Goal: Browse casually

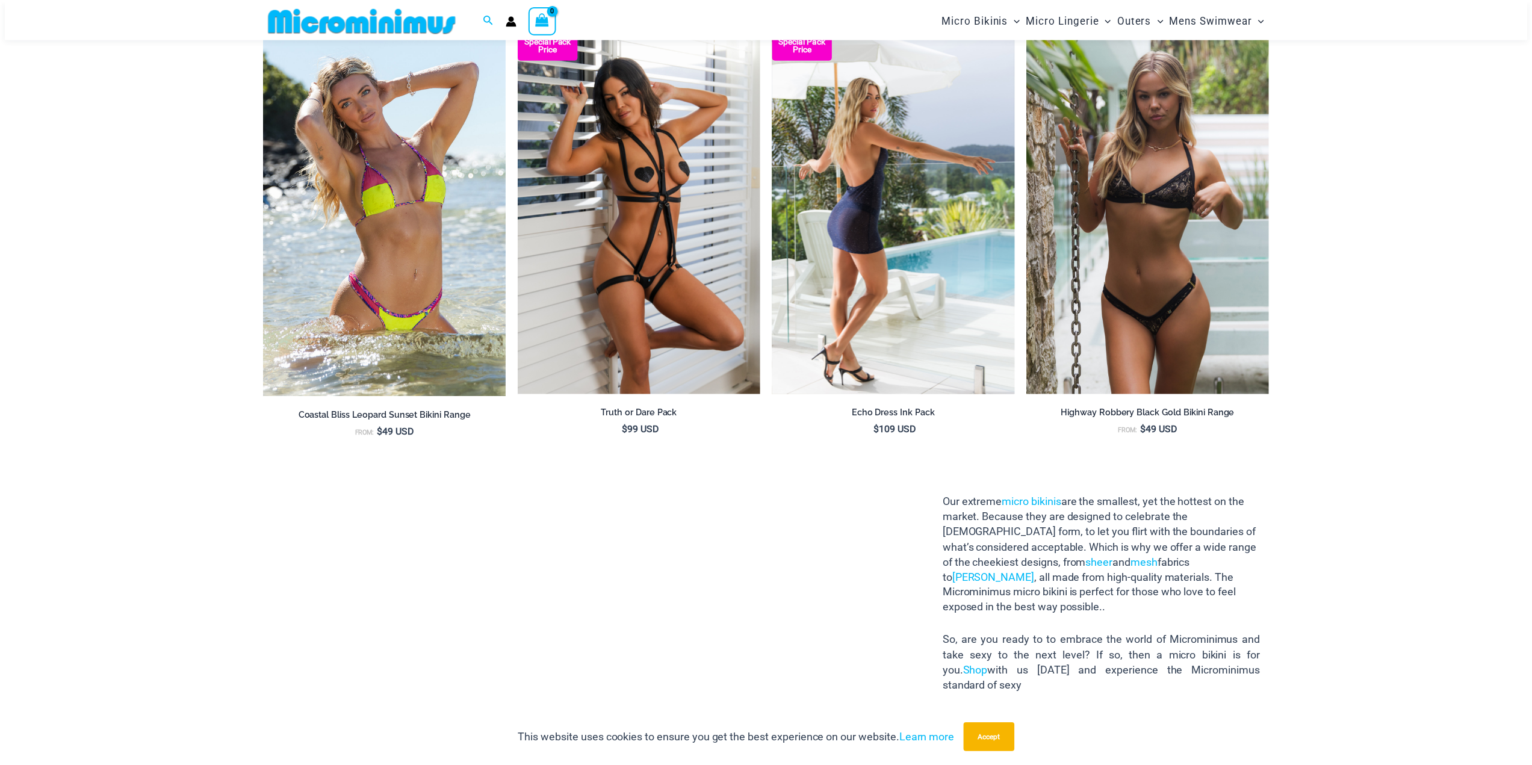
scroll to position [1375, 0]
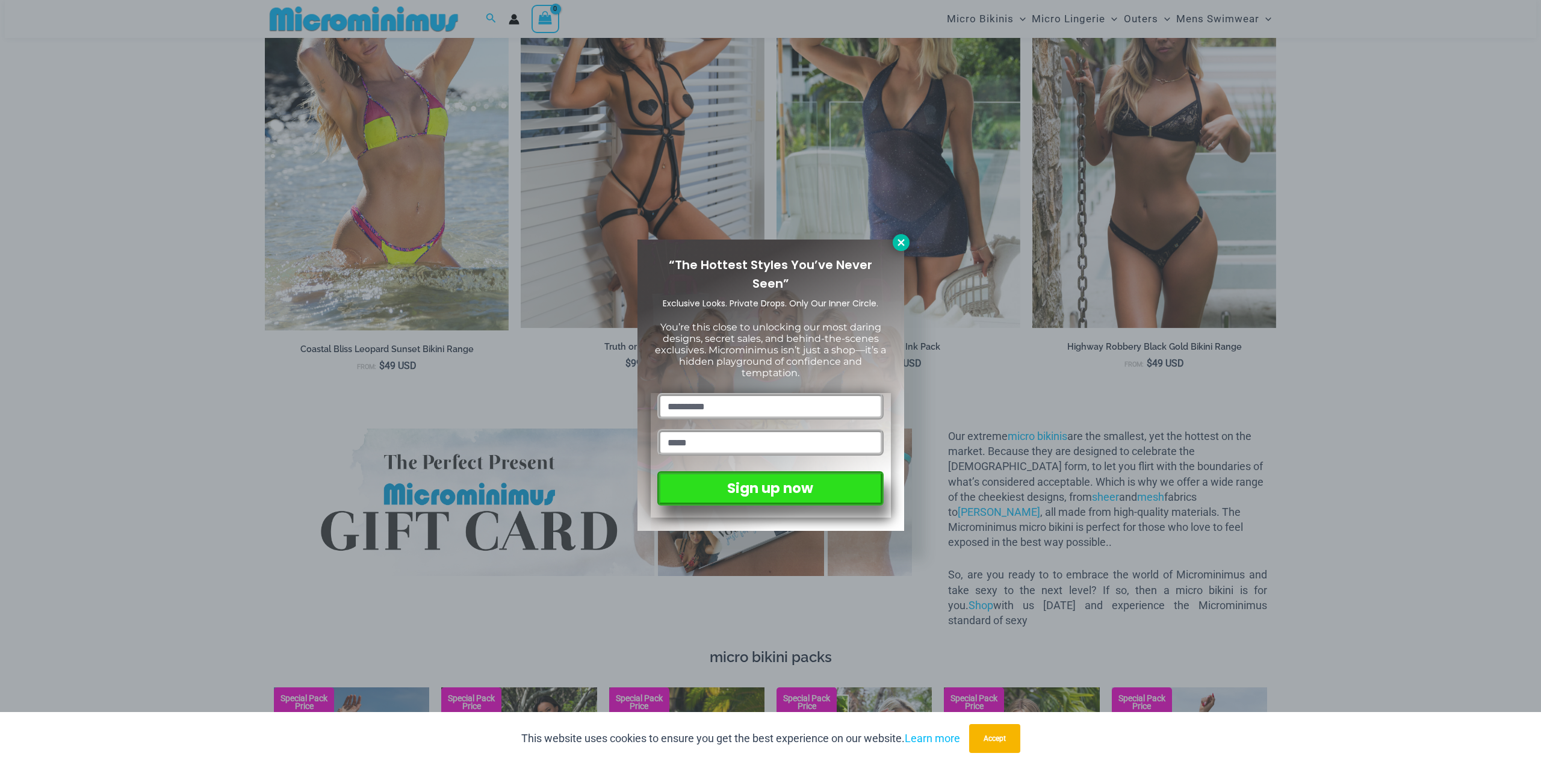
click at [898, 243] on icon at bounding box center [901, 242] width 11 height 11
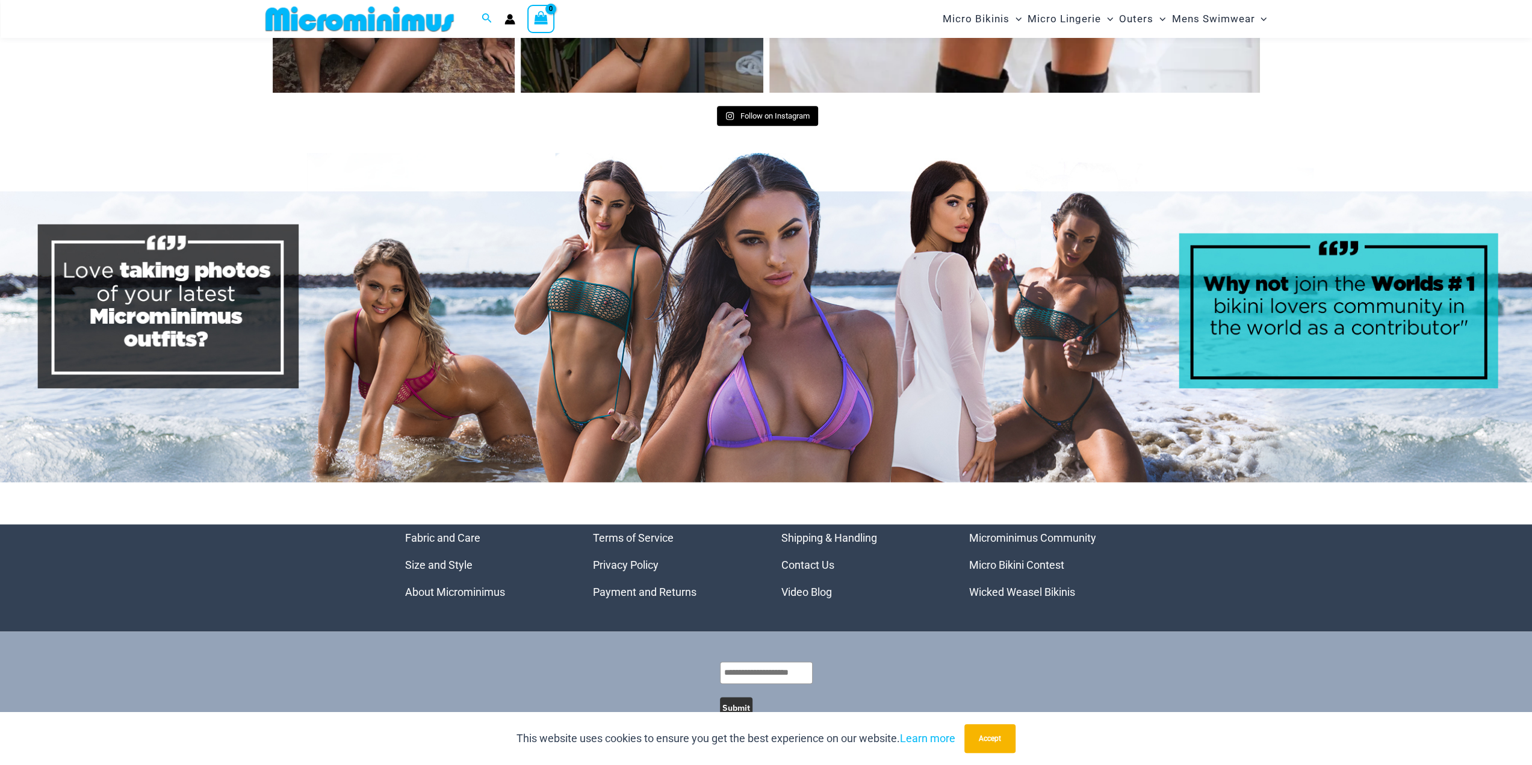
scroll to position [5770, 0]
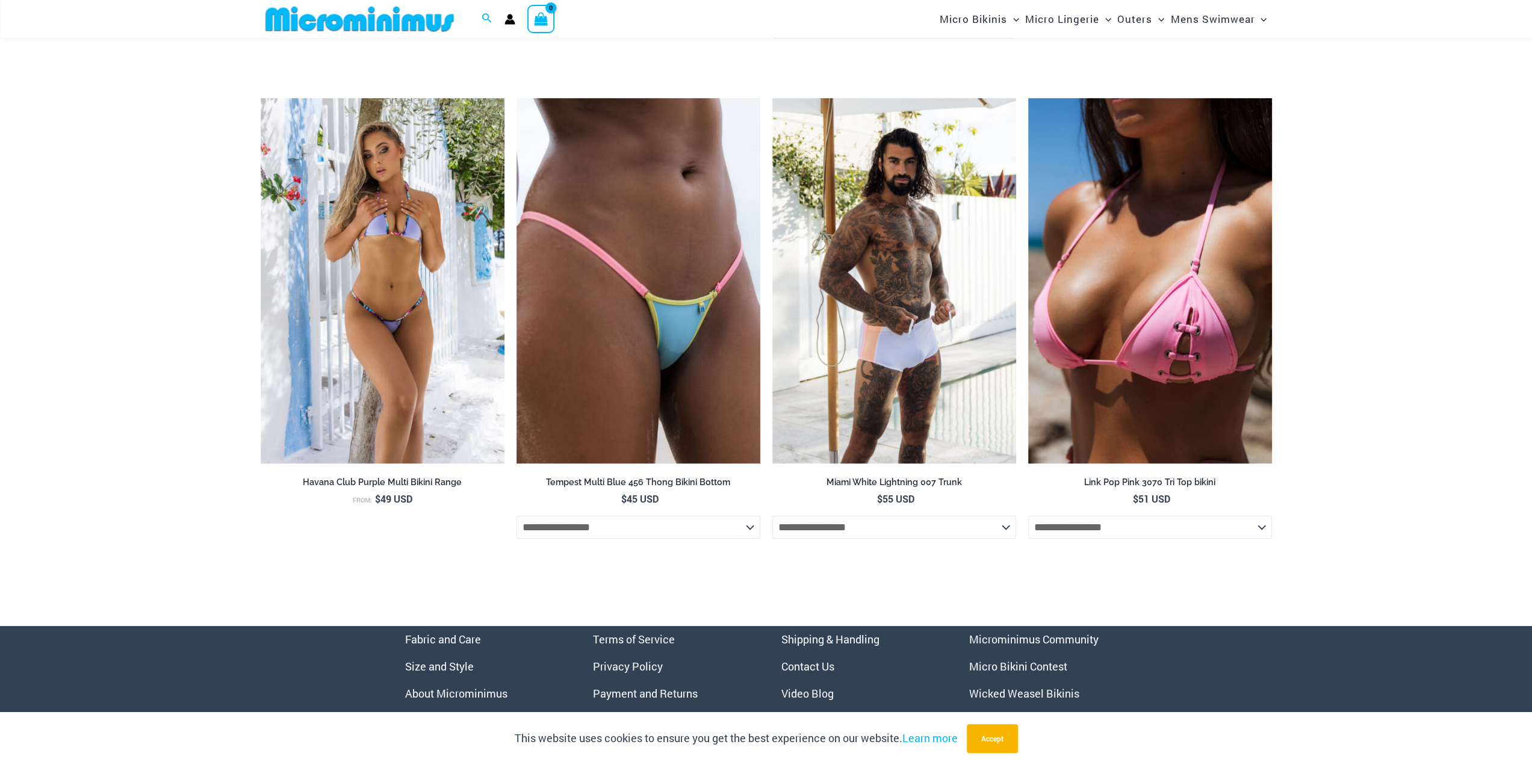
scroll to position [4678, 0]
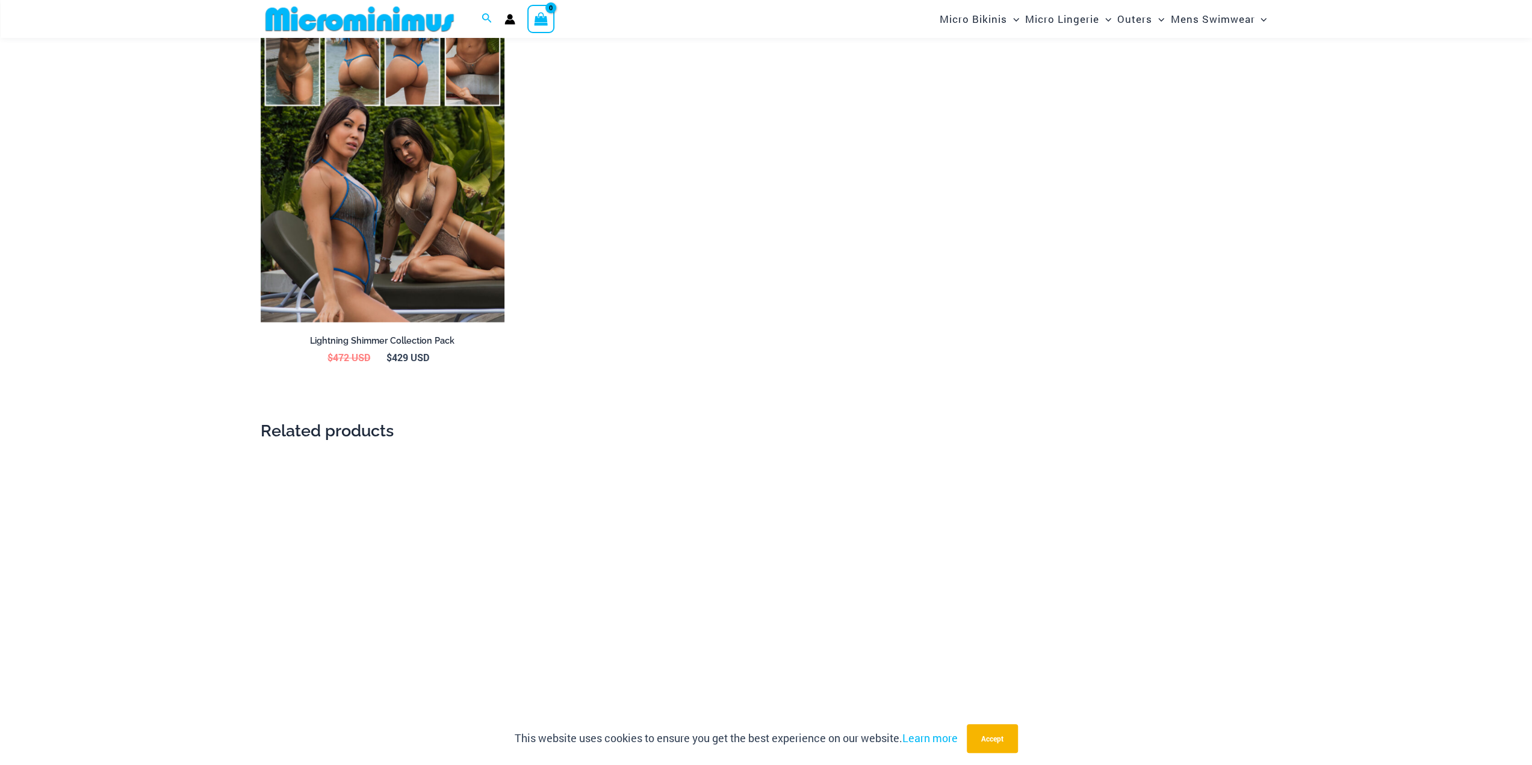
scroll to position [2098, 0]
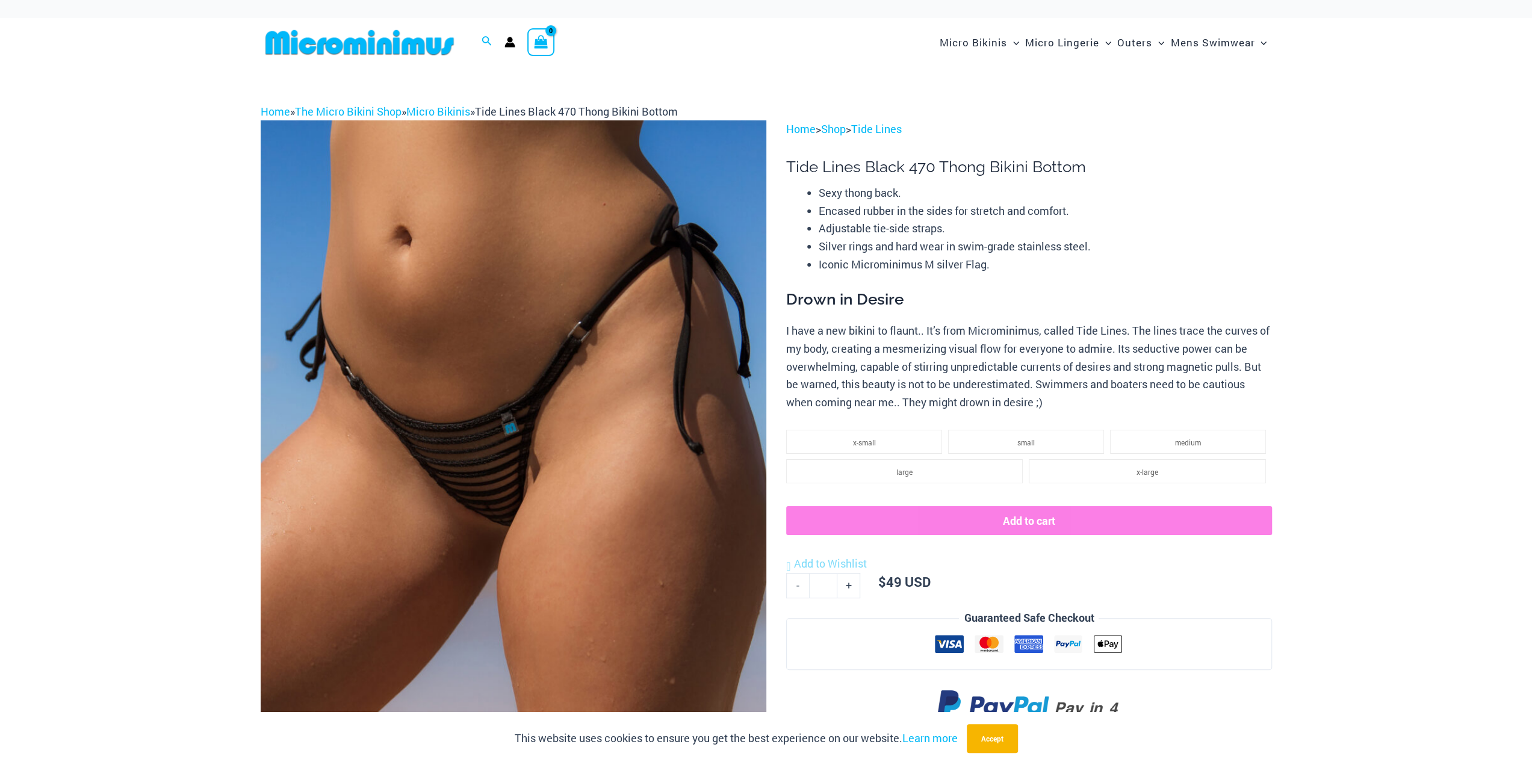
click at [556, 450] on img at bounding box center [514, 499] width 506 height 759
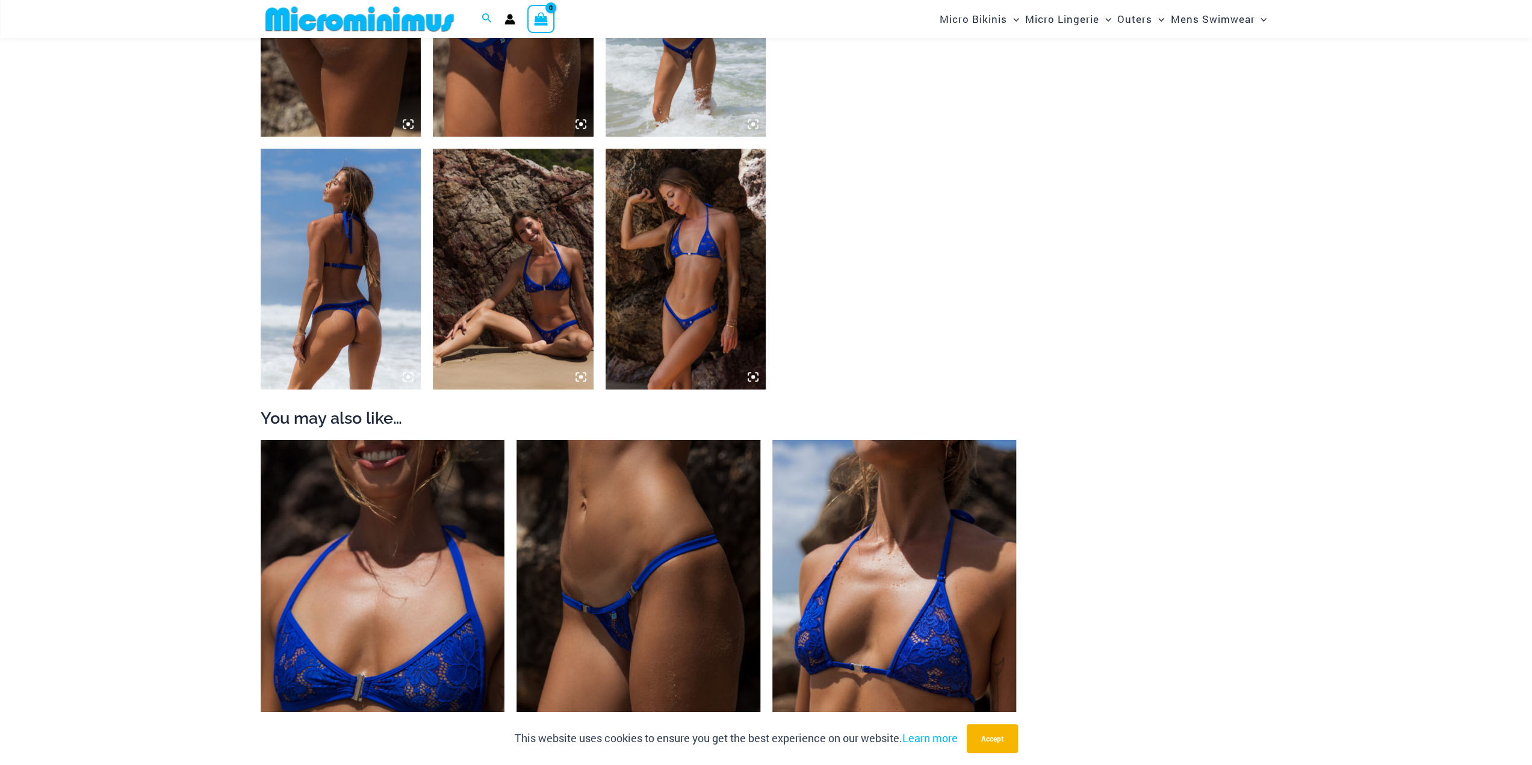
scroll to position [1193, 0]
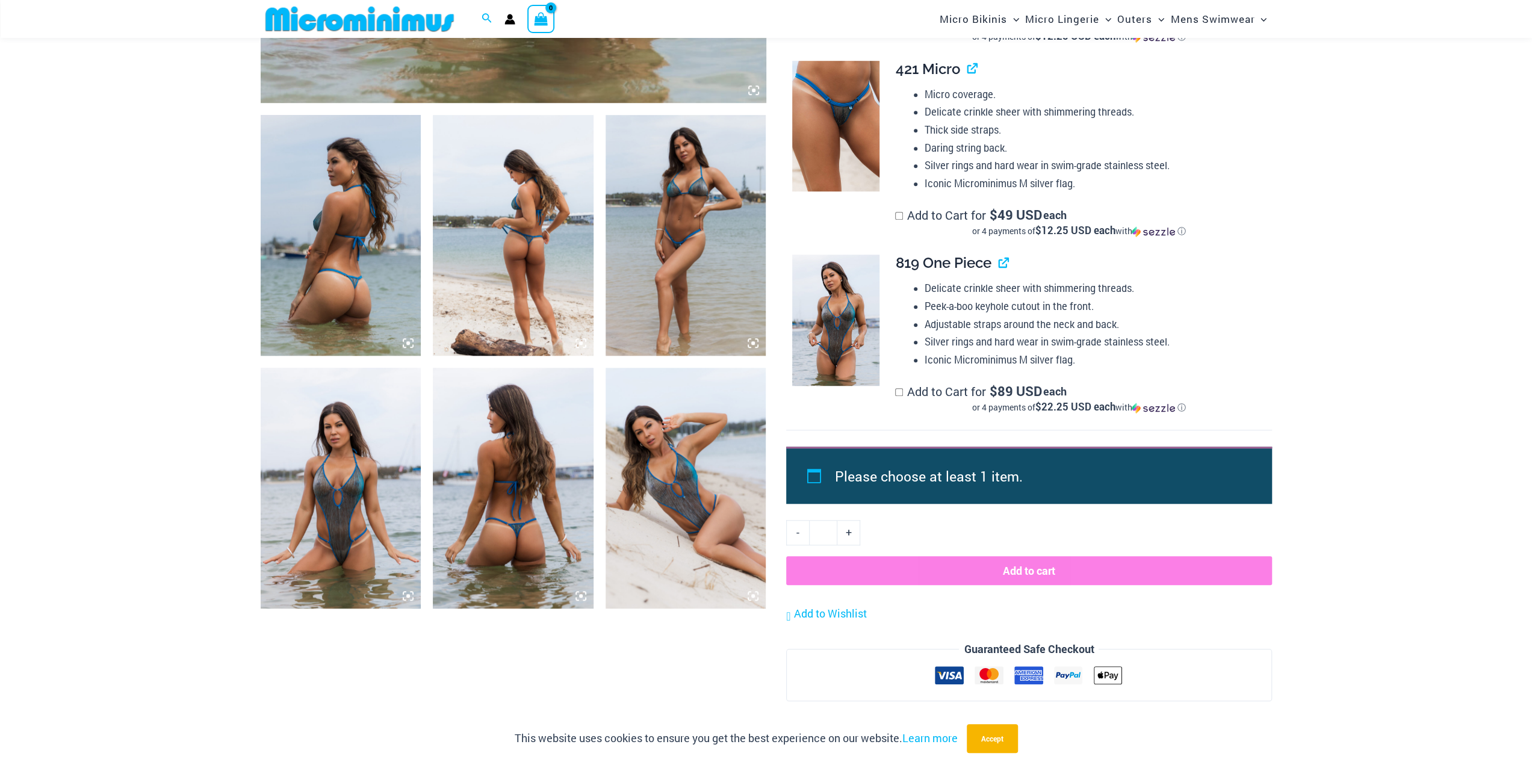
scroll to position [892, 0]
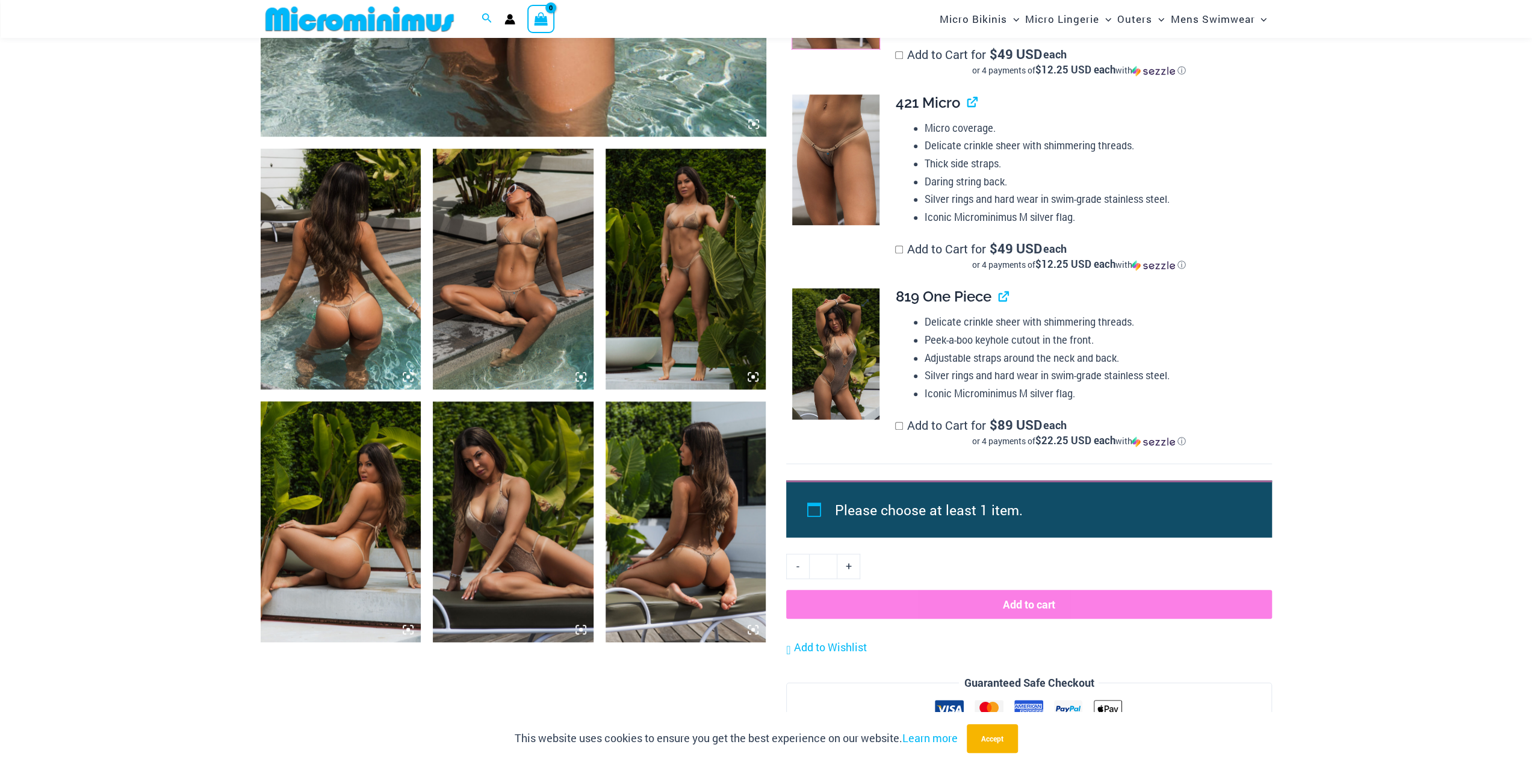
scroll to position [892, 0]
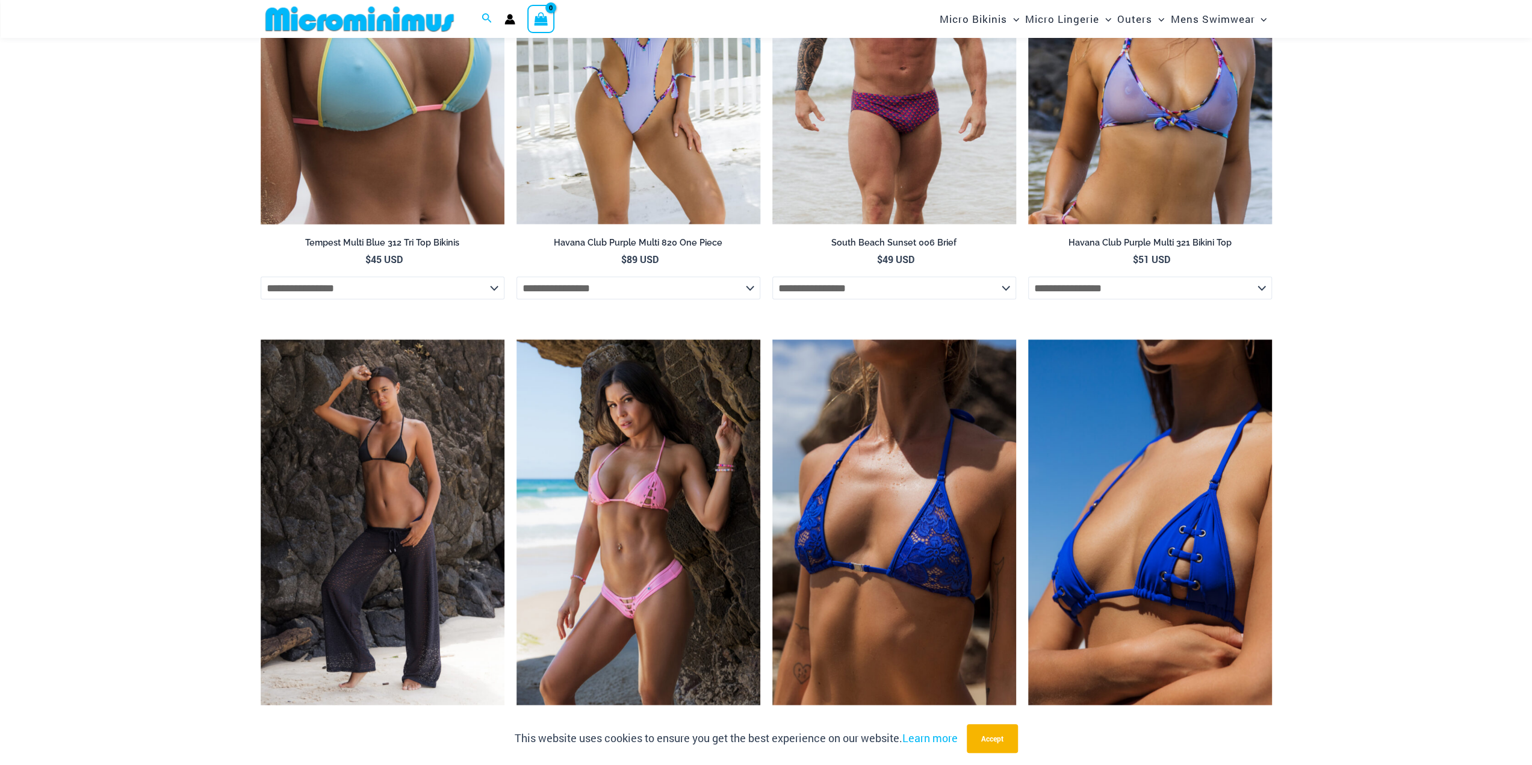
scroll to position [2458, 0]
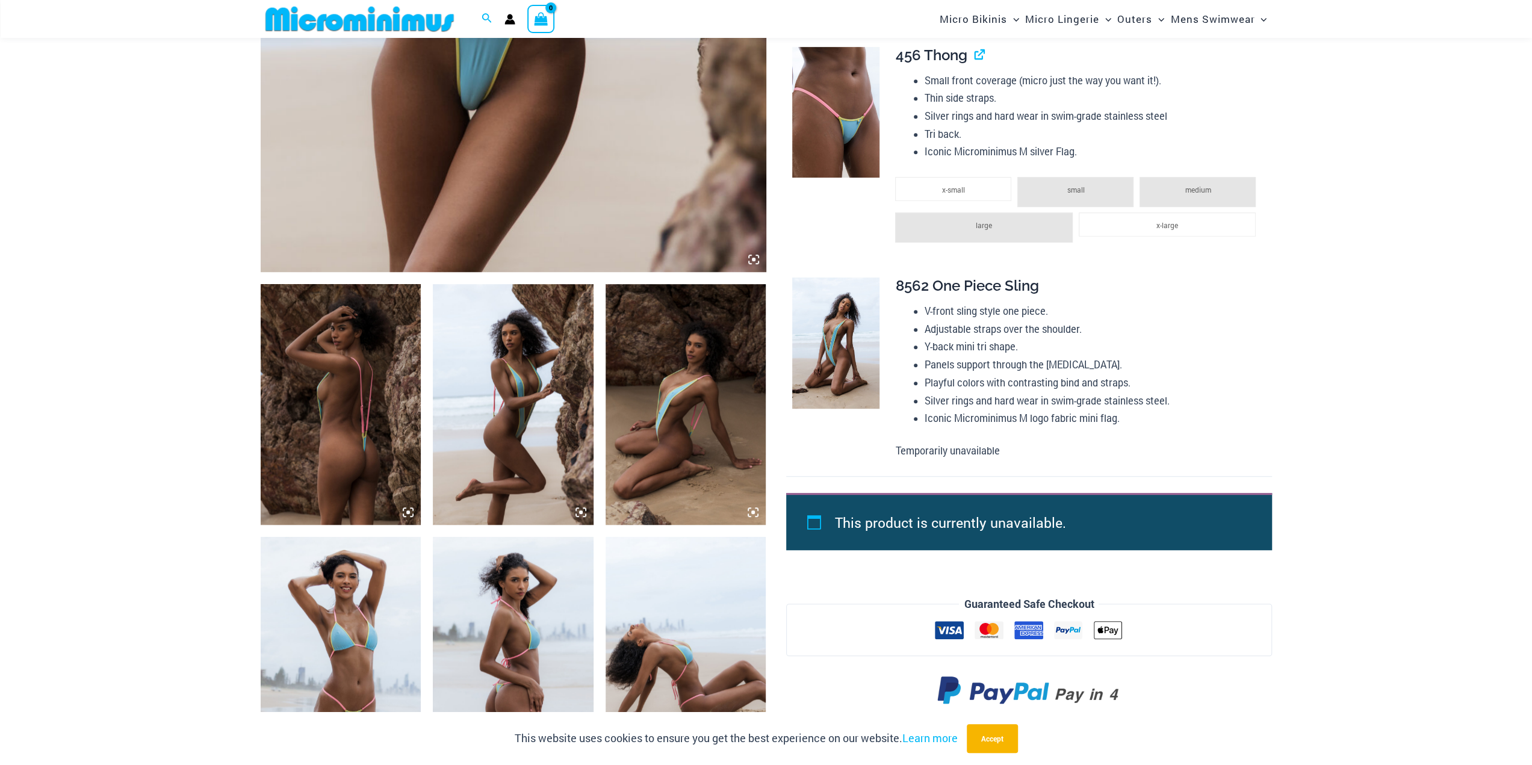
scroll to position [592, 0]
